Goal: Communication & Community: Answer question/provide support

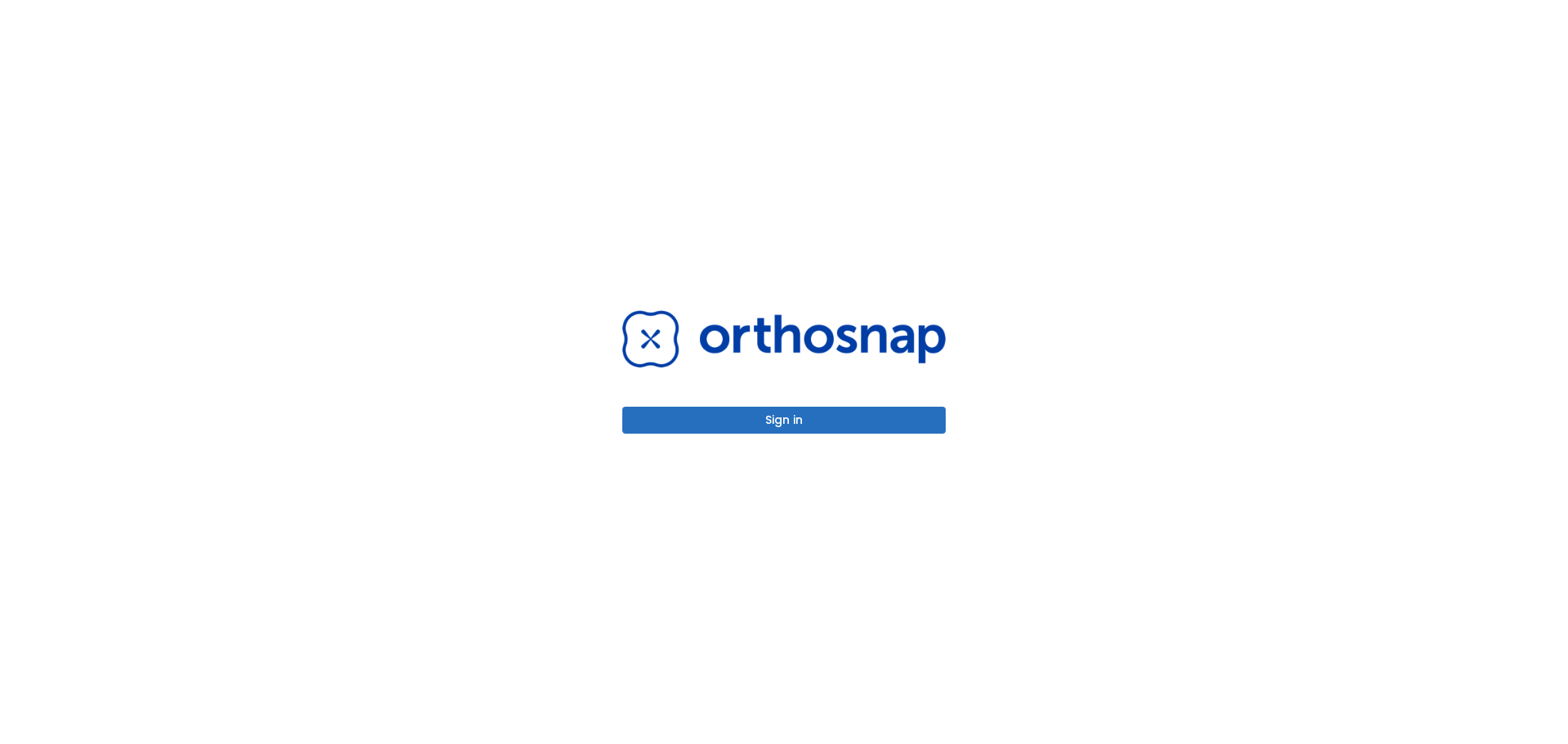
click at [839, 422] on button "Sign in" at bounding box center [784, 420] width 324 height 27
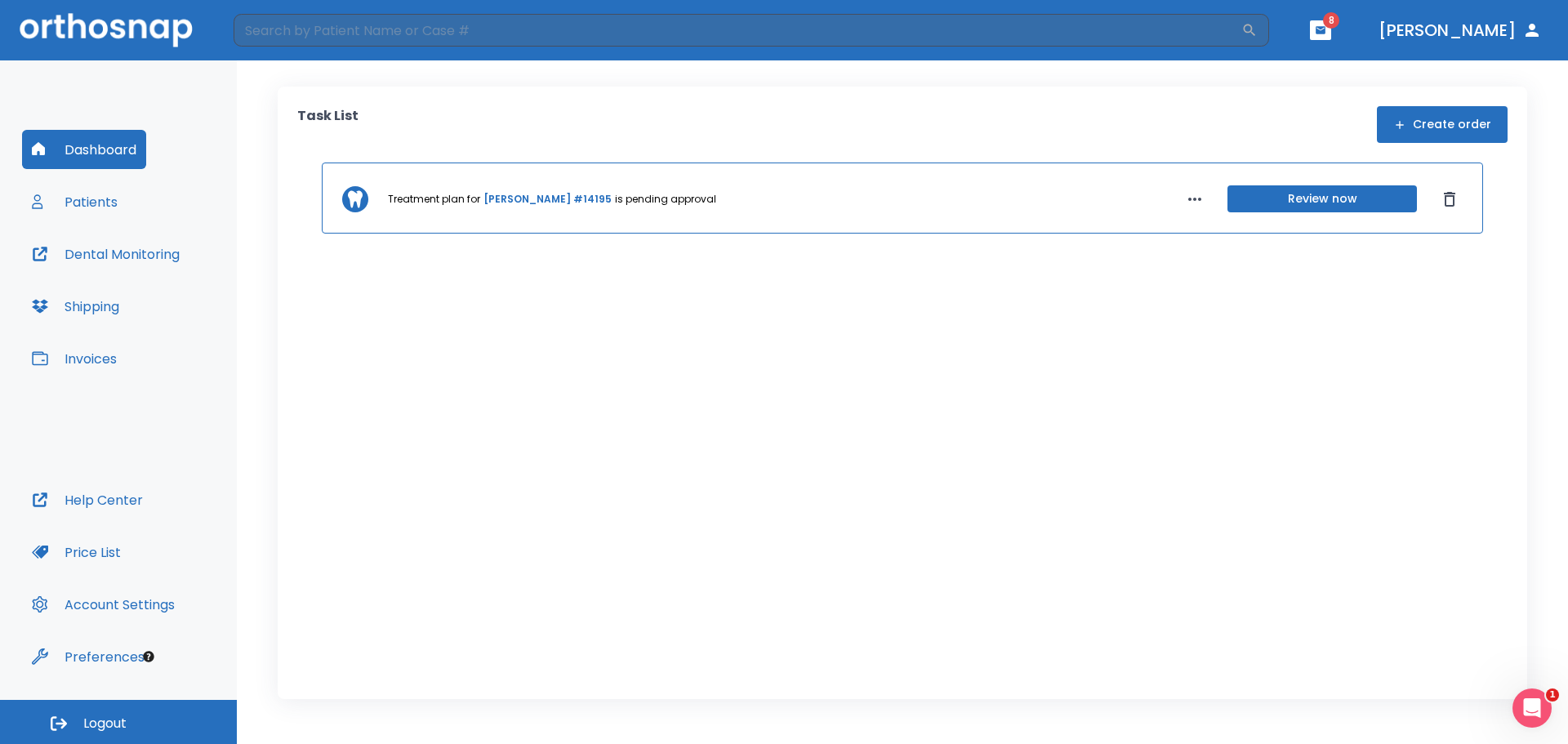
click at [105, 206] on button "Patients" at bounding box center [74, 201] width 106 height 39
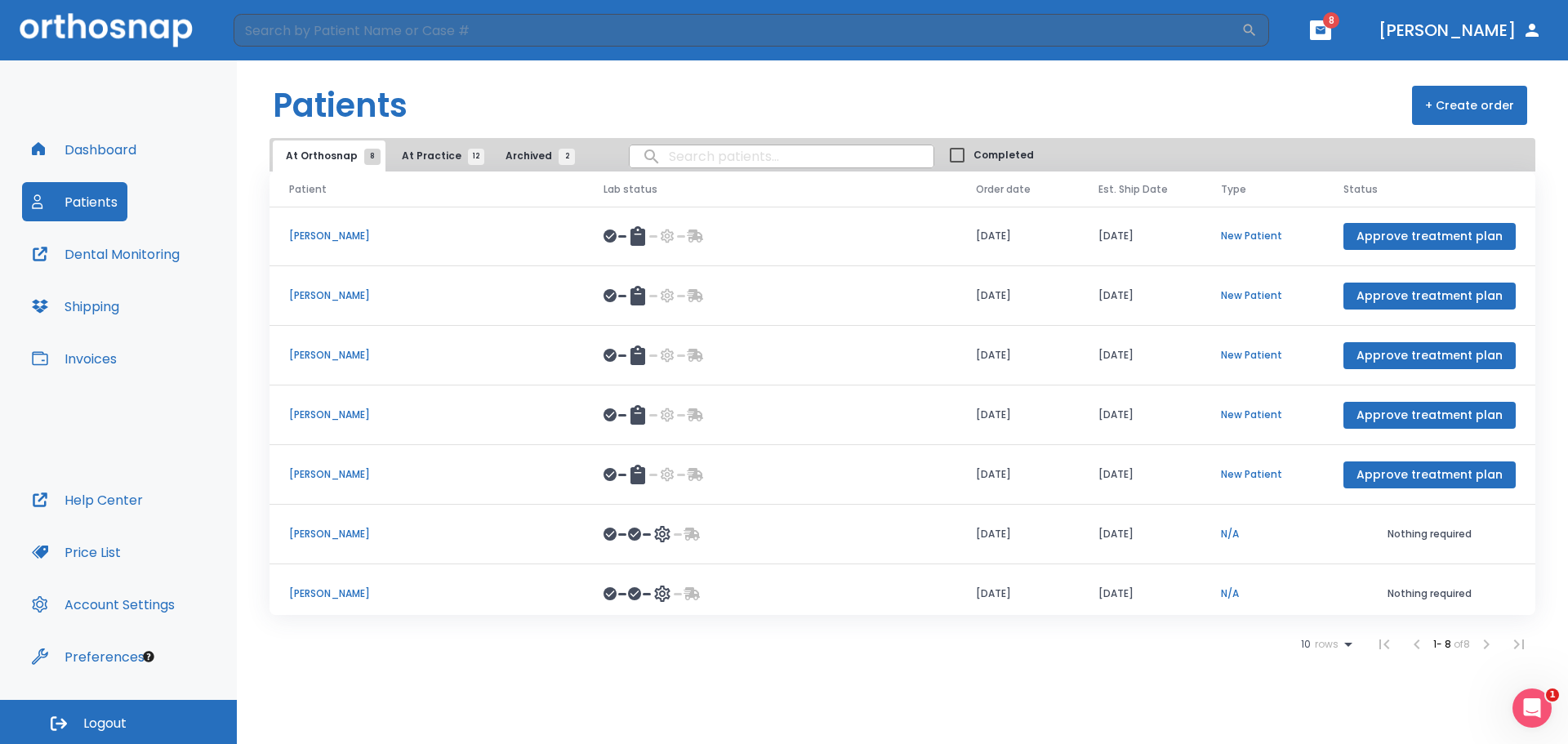
click at [363, 529] on p "[PERSON_NAME]" at bounding box center [426, 534] width 275 height 15
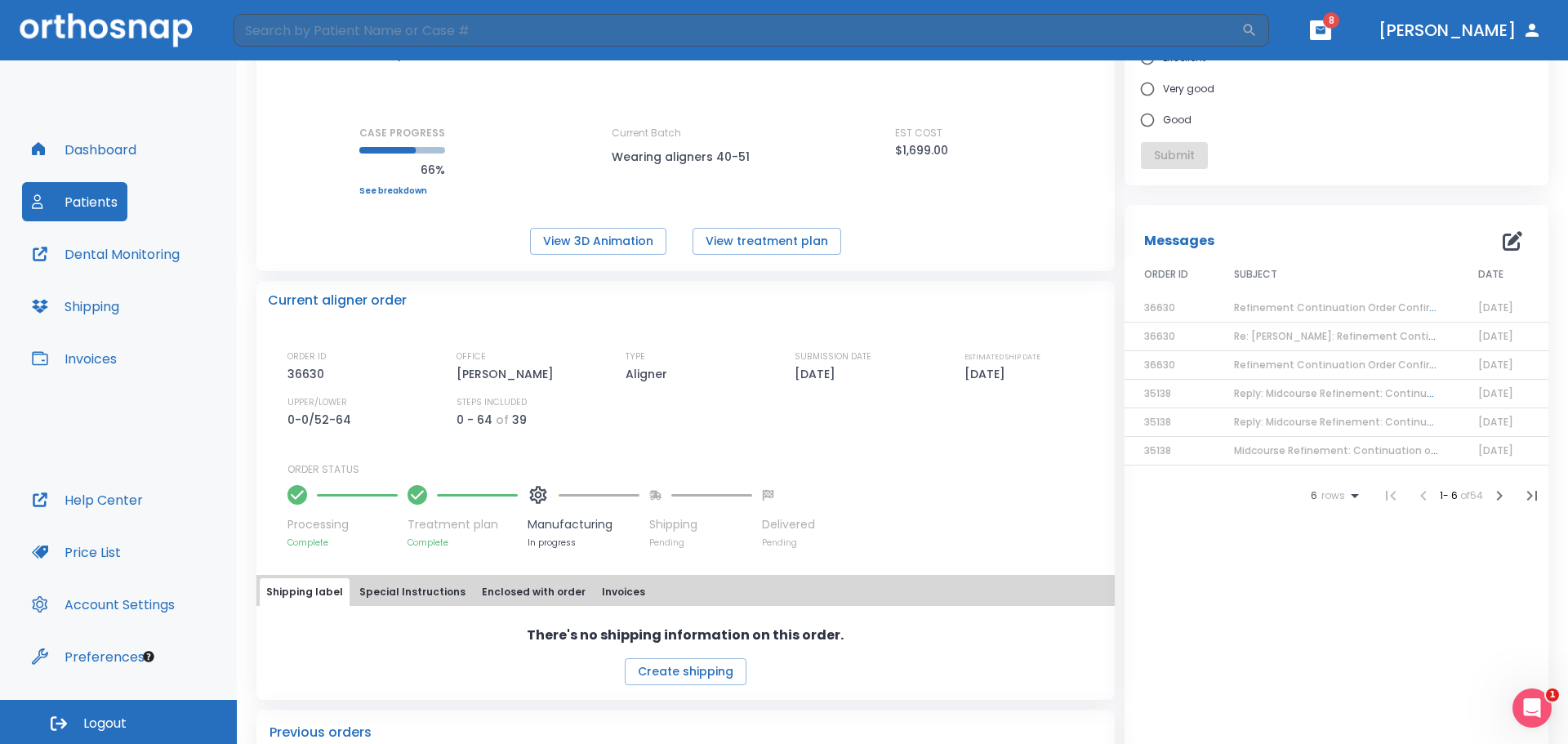
scroll to position [82, 0]
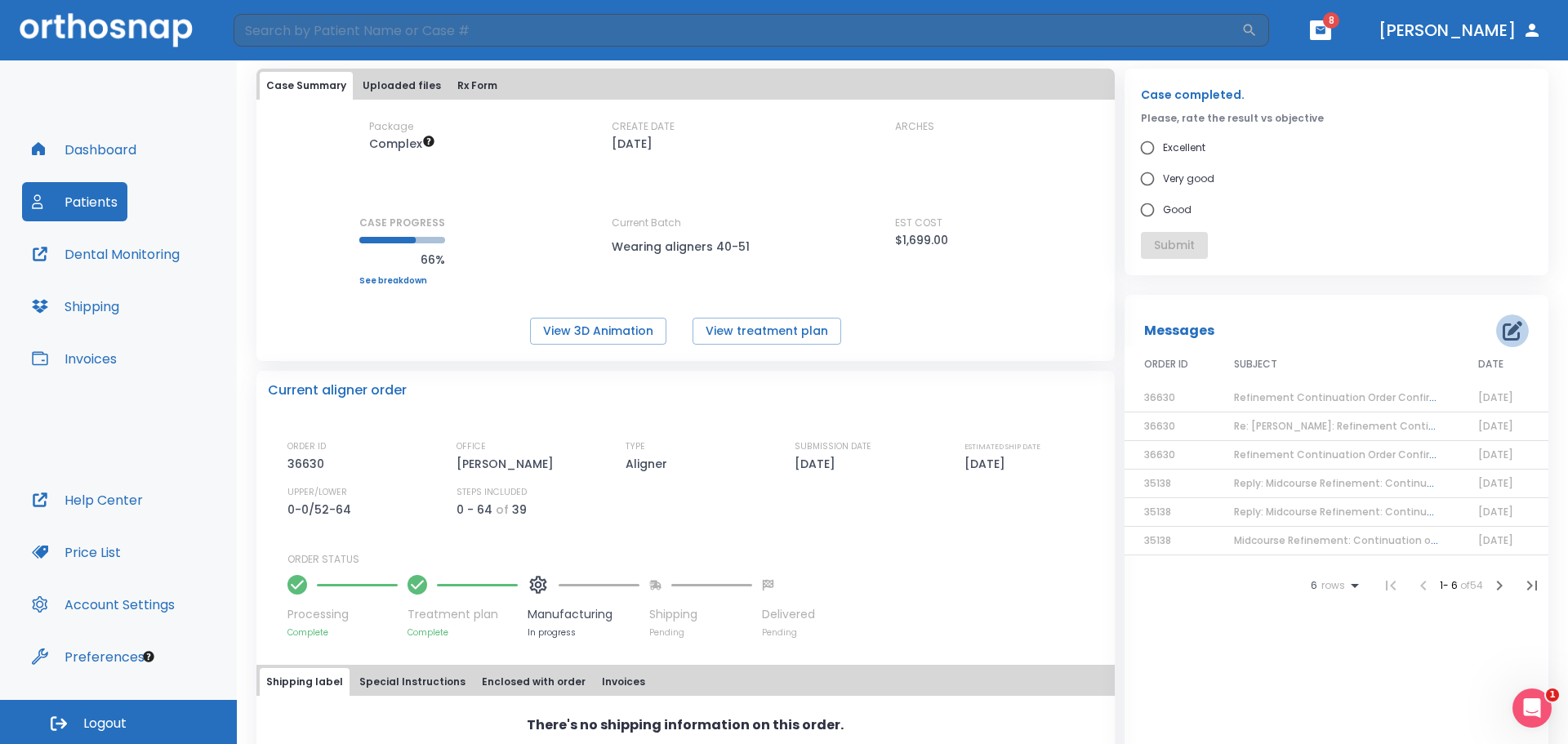
click at [1503, 335] on icon "button" at bounding box center [1513, 331] width 20 height 20
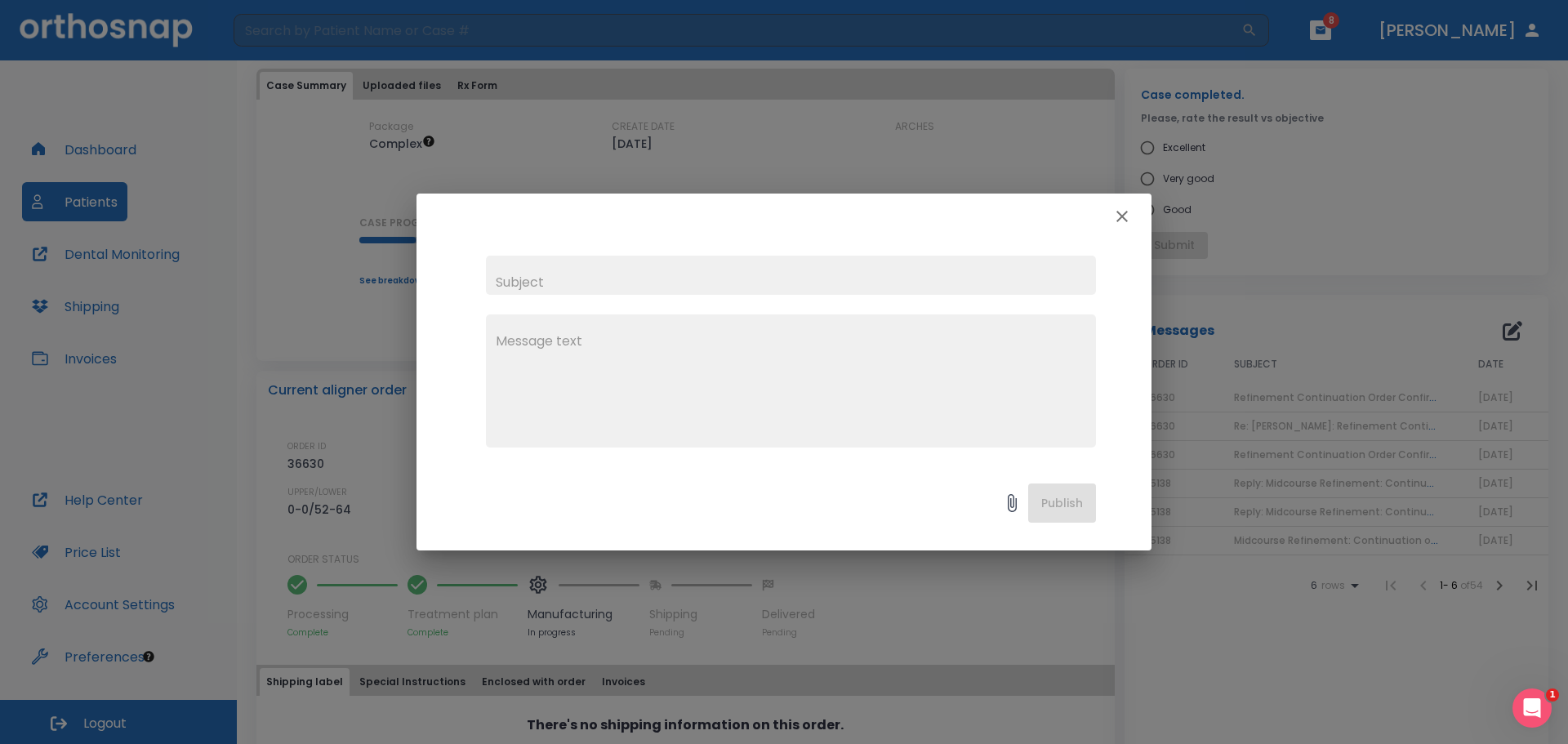
drag, startPoint x: 679, startPoint y: 275, endPoint x: 693, endPoint y: 275, distance: 14.0
click at [679, 275] on input "text" at bounding box center [791, 275] width 610 height 39
type input "Shipping of Additional Aligners"
click at [523, 345] on textarea at bounding box center [791, 387] width 591 height 112
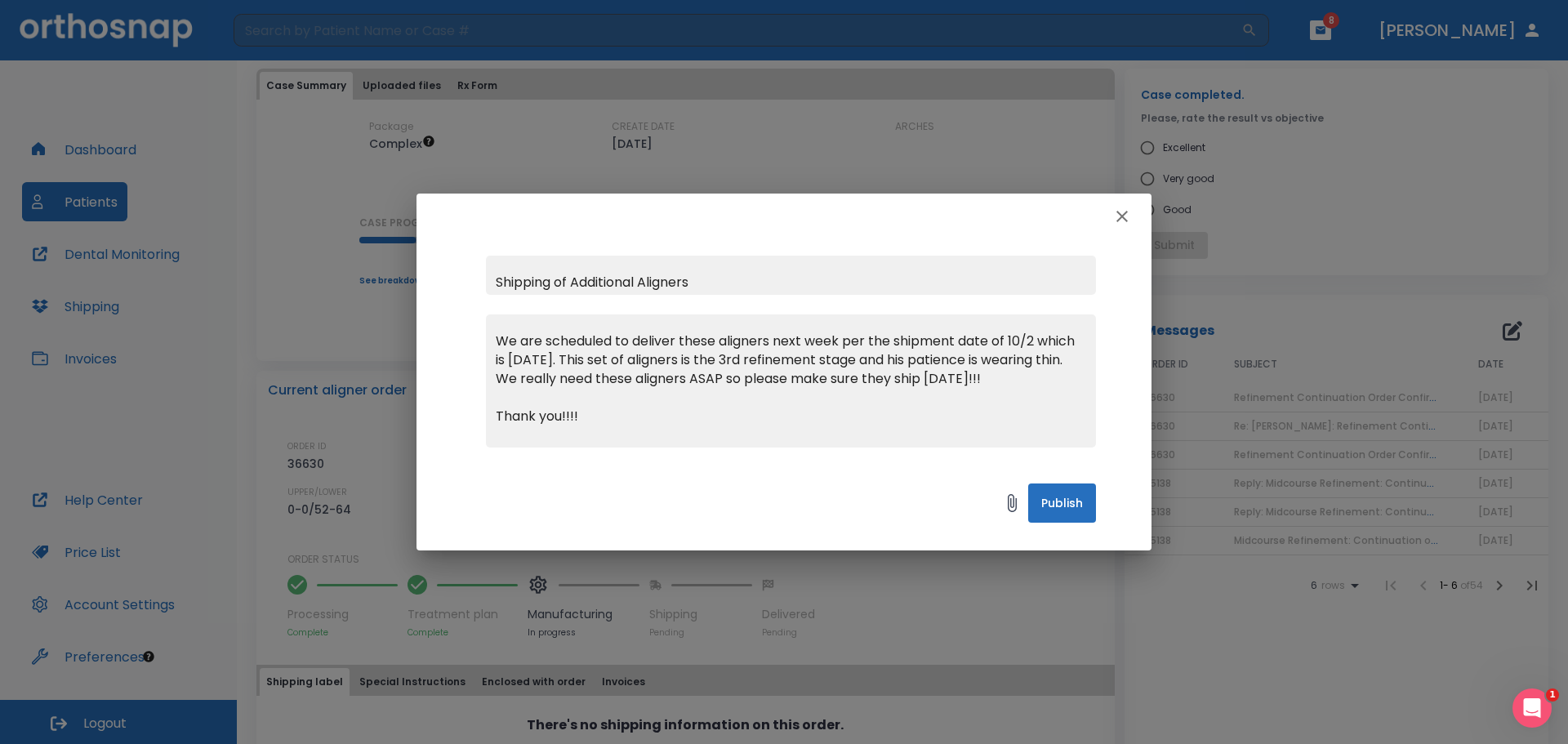
type textarea "We are scheduled to deliver these aligners next week per the shipment date of 1…"
click at [1069, 503] on button "Publish" at bounding box center [1062, 503] width 67 height 39
